Goal: Task Accomplishment & Management: Use online tool/utility

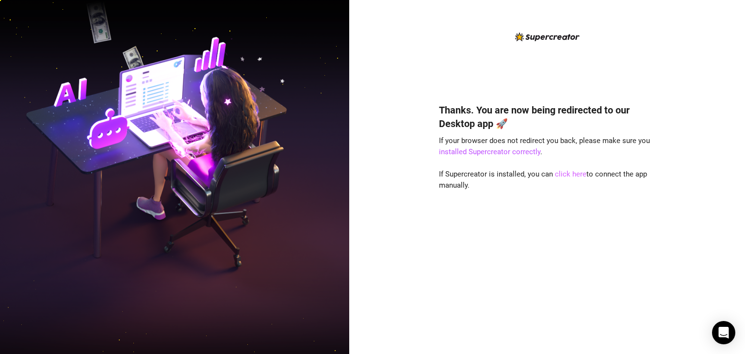
click at [568, 175] on link "click here" at bounding box center [571, 174] width 32 height 9
click at [565, 171] on link "click here" at bounding box center [571, 174] width 32 height 9
click at [566, 173] on link "click here" at bounding box center [571, 174] width 32 height 9
